Goal: Transaction & Acquisition: Obtain resource

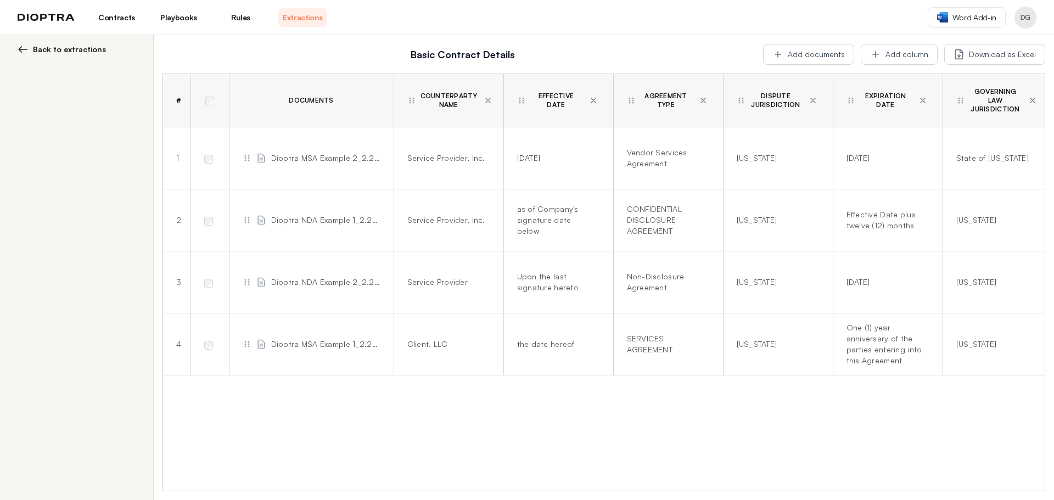
click at [68, 50] on span "Back to extractions" at bounding box center [69, 49] width 73 height 11
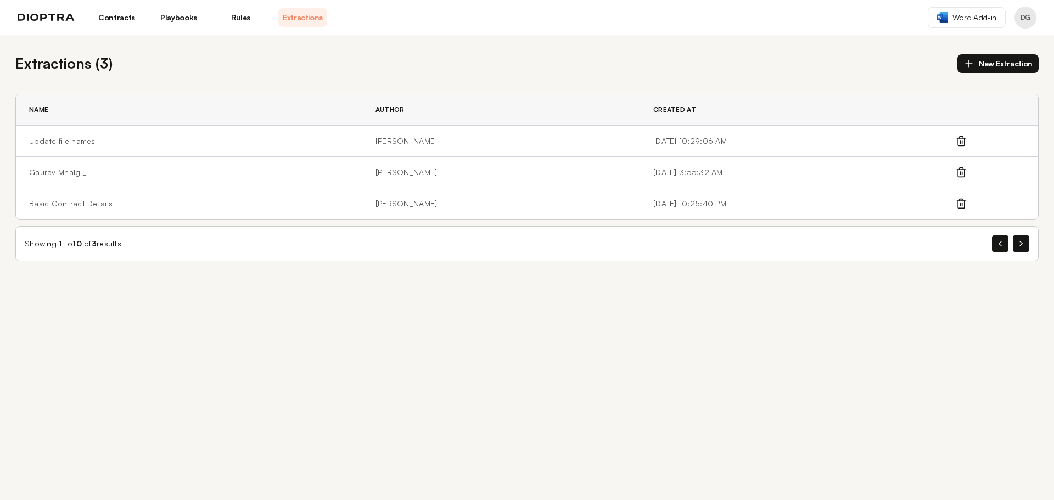
click at [239, 12] on link "Rules" at bounding box center [240, 17] width 49 height 19
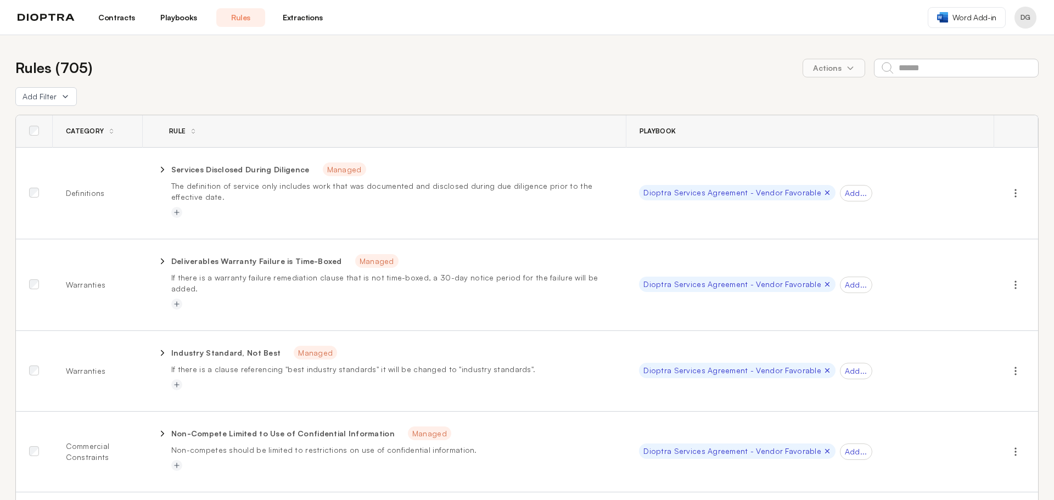
drag, startPoint x: 178, startPoint y: 17, endPoint x: 151, endPoint y: 17, distance: 26.9
click at [177, 17] on link "Playbooks" at bounding box center [178, 17] width 49 height 19
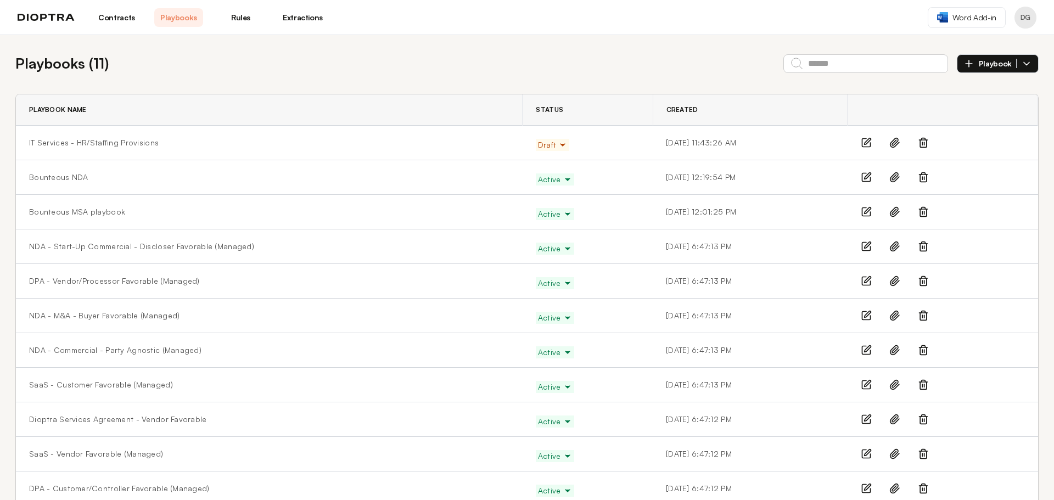
click at [117, 15] on link "Contracts" at bounding box center [116, 17] width 49 height 19
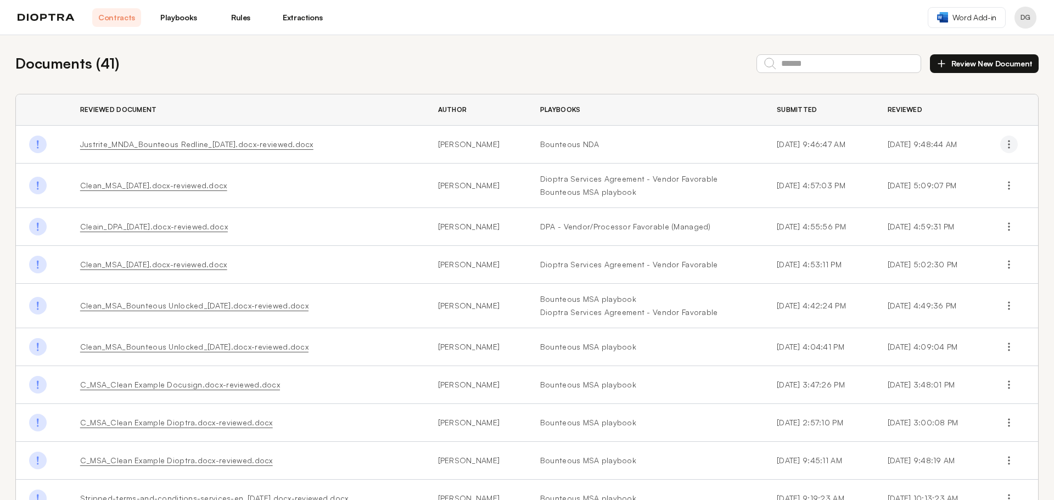
click at [1003, 149] on icon "button" at bounding box center [1008, 144] width 11 height 11
click at [944, 192] on button "Delete" at bounding box center [960, 190] width 100 height 20
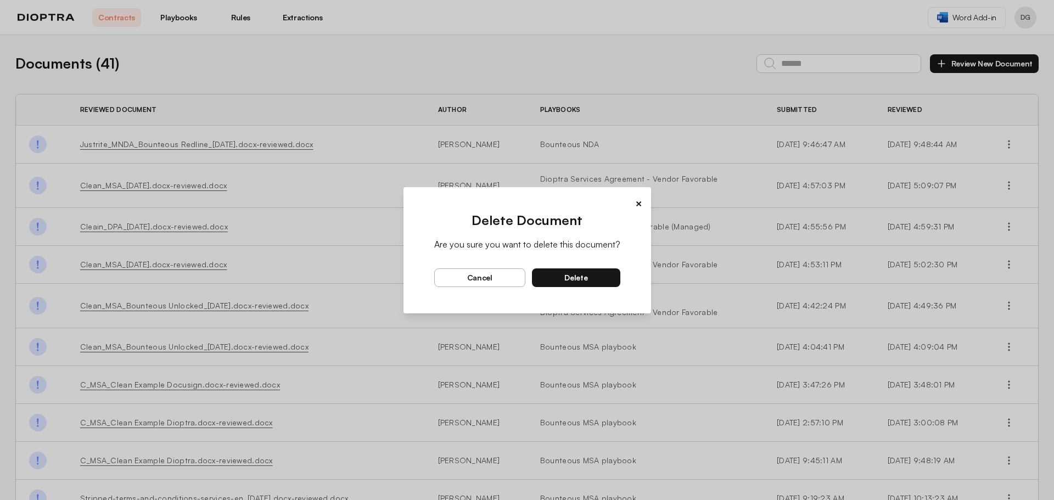
click at [602, 280] on button "delete" at bounding box center [576, 277] width 88 height 19
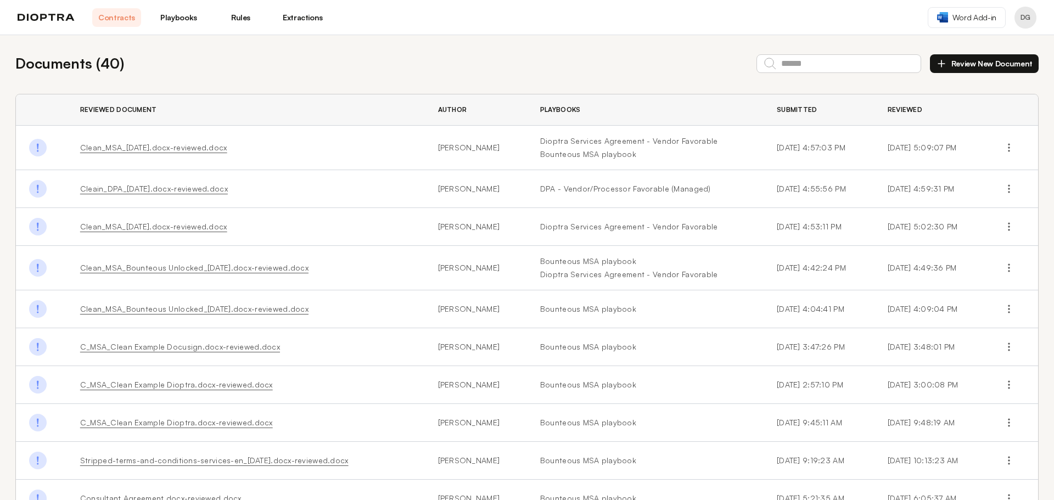
click at [1030, 21] on button "Profile menu" at bounding box center [1025, 18] width 22 height 22
click at [992, 68] on button "Integrations" at bounding box center [983, 65] width 104 height 20
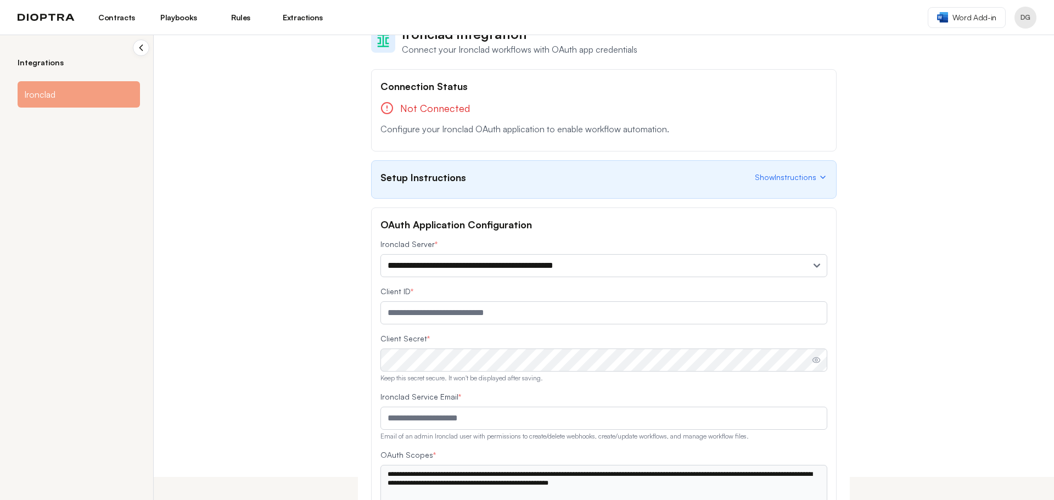
scroll to position [6, 0]
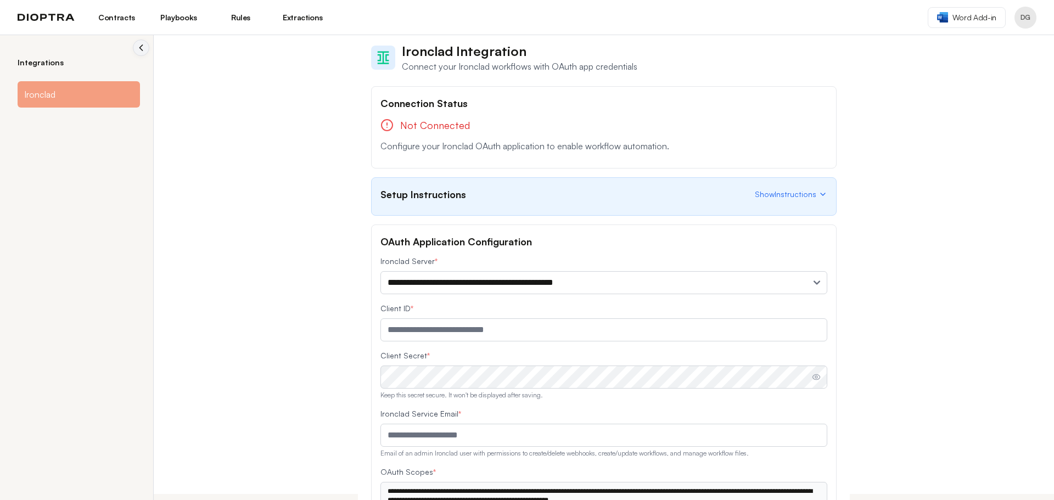
click at [136, 43] on icon "Collapse sidebar" at bounding box center [141, 47] width 11 height 11
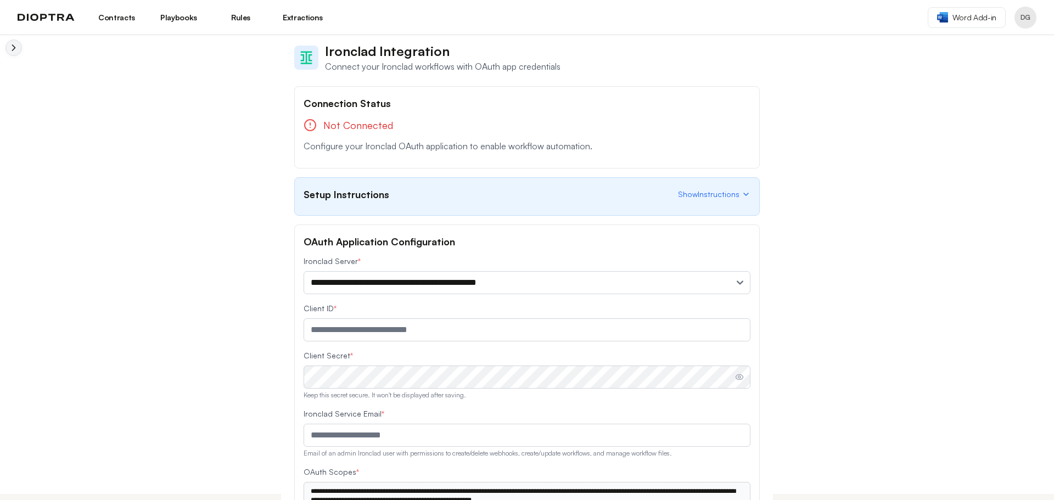
click at [243, 18] on link "Rules" at bounding box center [240, 17] width 49 height 19
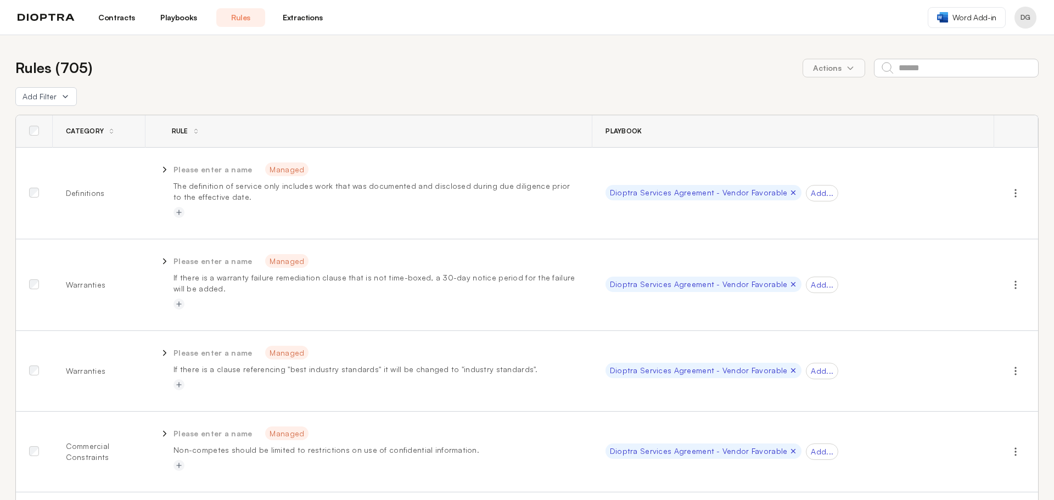
click at [289, 14] on link "Extractions" at bounding box center [302, 17] width 49 height 19
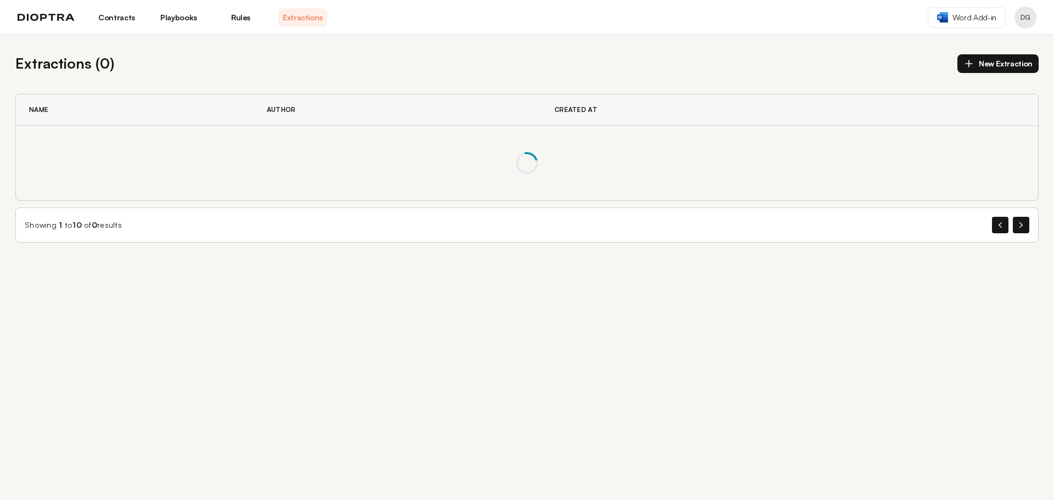
click at [189, 21] on link "Playbooks" at bounding box center [178, 17] width 49 height 19
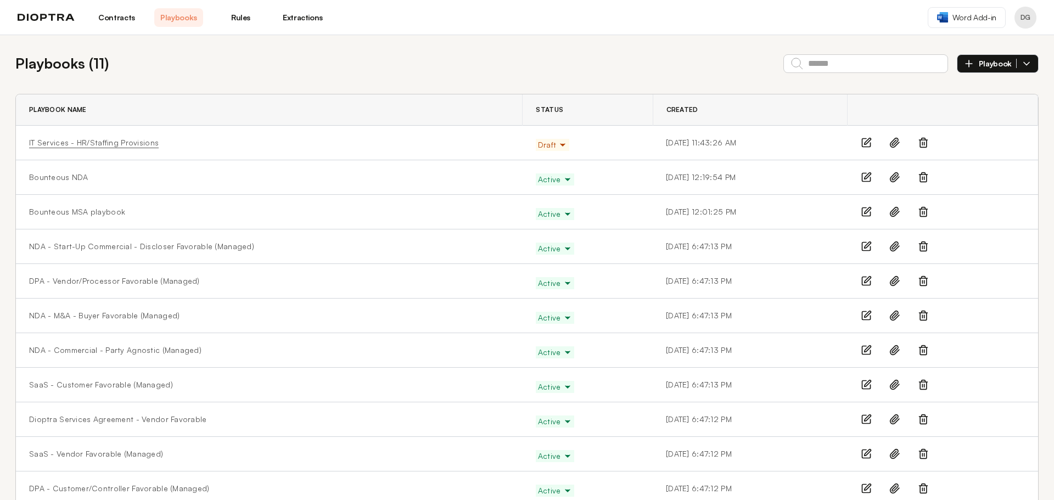
click at [116, 145] on link "IT Services - HR/Staffing Provisions" at bounding box center [93, 142] width 129 height 11
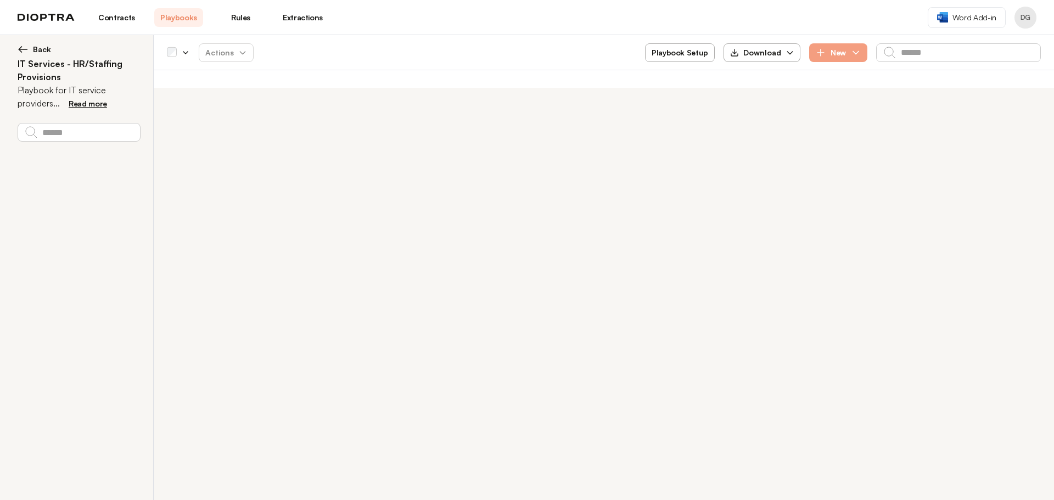
click at [23, 49] on img at bounding box center [23, 49] width 11 height 11
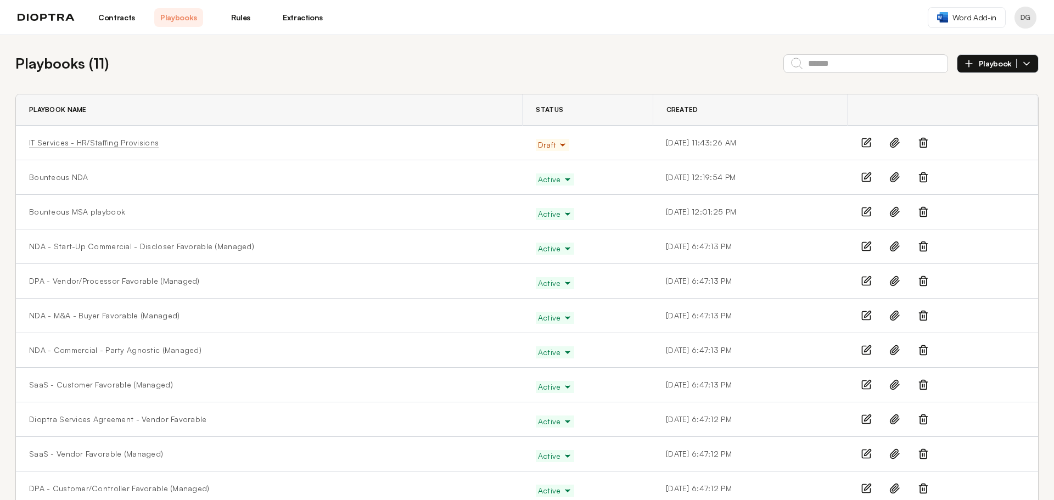
click at [150, 143] on link "IT Services - HR/Staffing Provisions" at bounding box center [93, 142] width 129 height 11
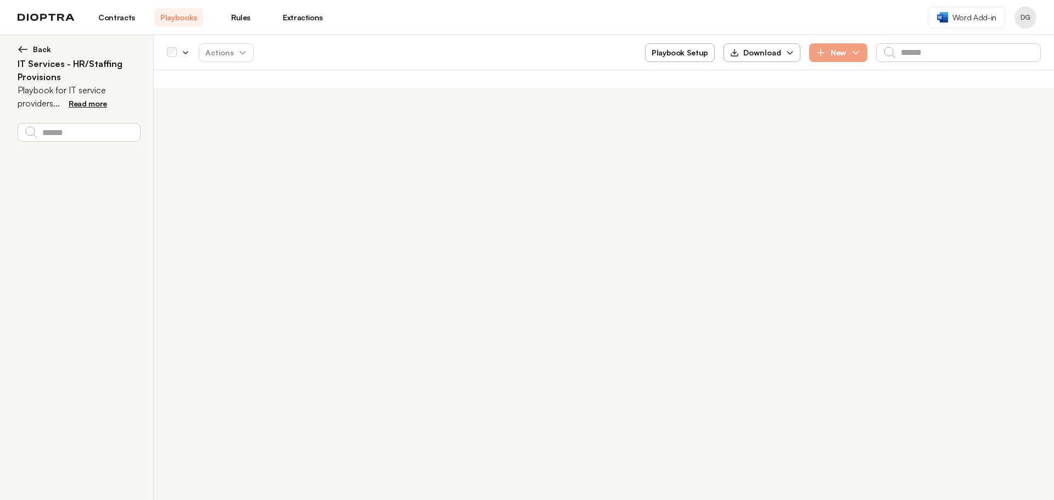
click at [102, 108] on p "Playbook for IT service providers ... covering HR and staffing-related provisio…" at bounding box center [79, 96] width 122 height 26
click at [104, 103] on span "Read more" at bounding box center [88, 103] width 38 height 9
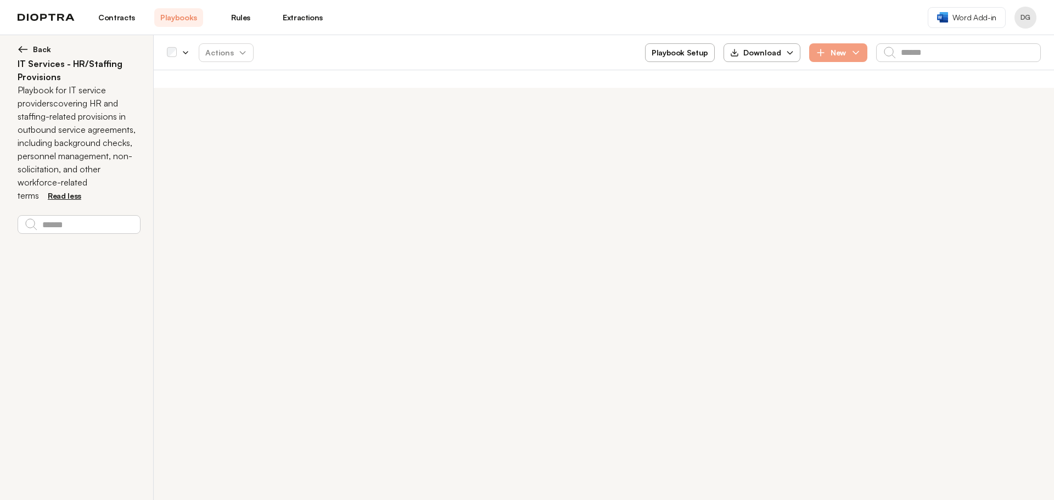
click at [754, 59] on span "Download" at bounding box center [762, 53] width 82 height 20
click at [750, 80] on button "As Excel" at bounding box center [762, 79] width 60 height 20
click at [35, 45] on span "Back" at bounding box center [42, 49] width 18 height 11
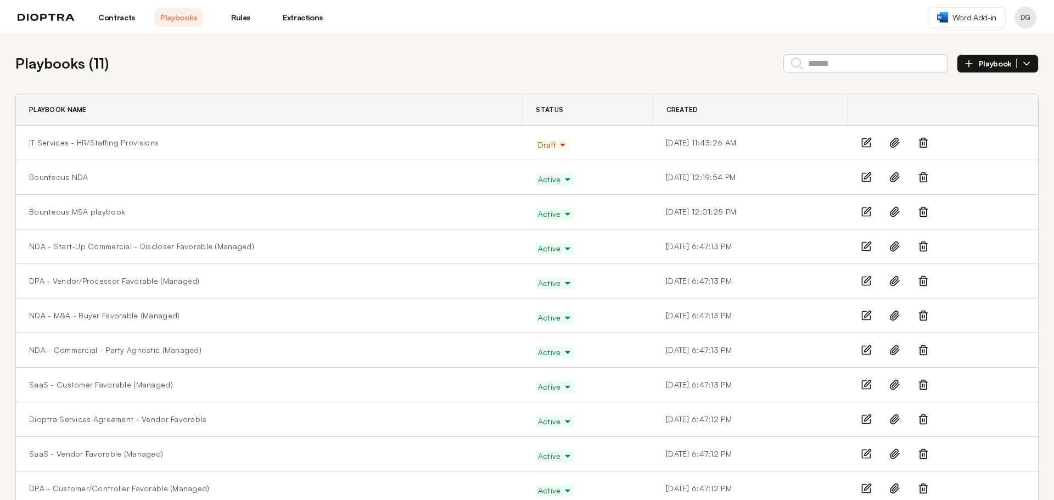
click at [55, 17] on img at bounding box center [46, 18] width 57 height 8
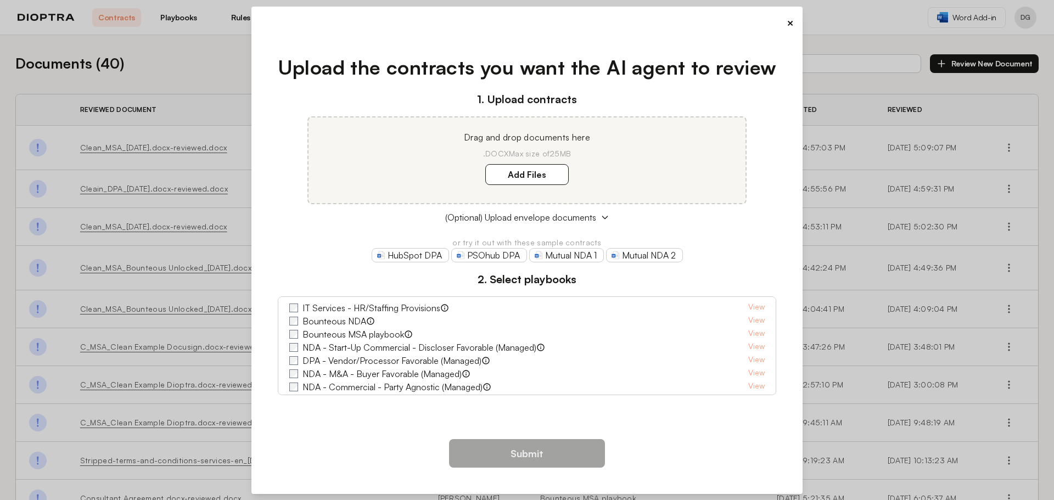
click at [791, 24] on button "×" at bounding box center [789, 22] width 7 height 15
